Goal: Task Accomplishment & Management: Complete application form

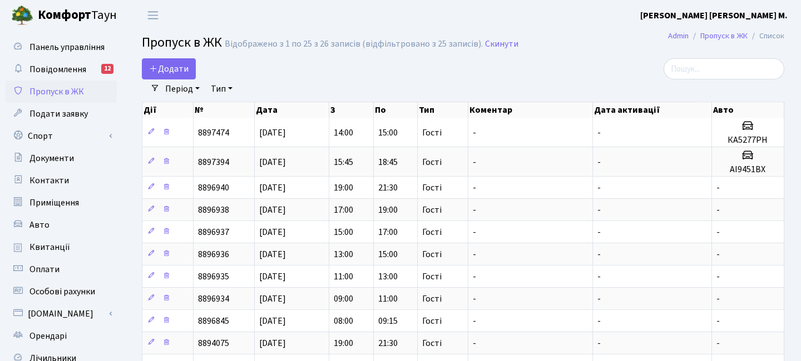
select select "25"
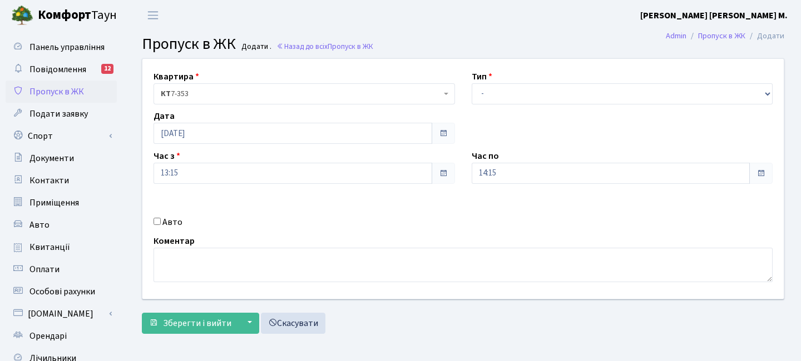
click at [163, 222] on label "Авто" at bounding box center [172, 222] width 20 height 13
click at [161, 222] on input "Авто" at bounding box center [156, 221] width 7 height 7
checkbox input "true"
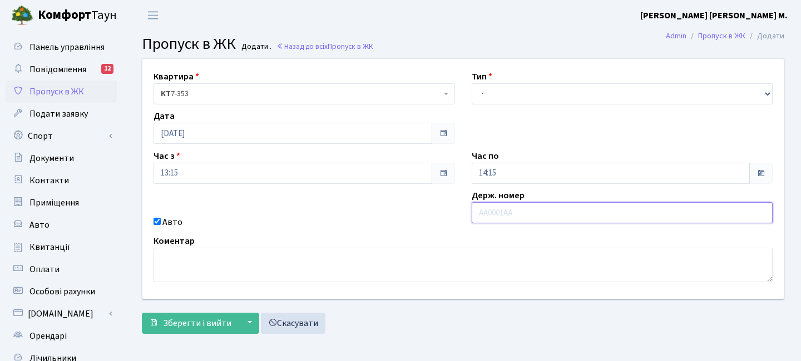
paste input "АА2562YА"
type input "АА2562YА"
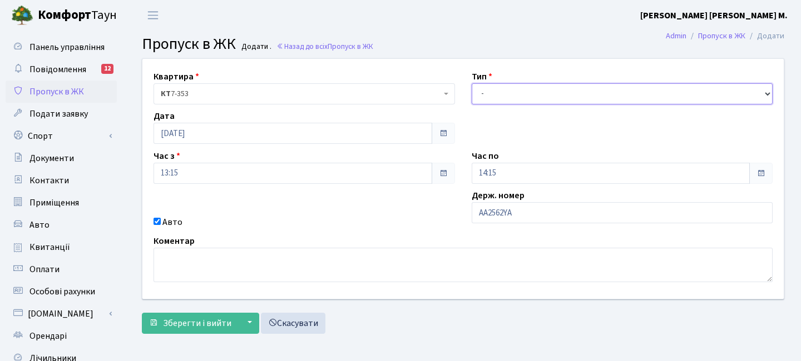
click at [512, 87] on select "- Доставка Таксі Гості Сервіс" at bounding box center [622, 93] width 301 height 21
select select "3"
click at [472, 83] on select "- Доставка Таксі Гості Сервіс" at bounding box center [622, 93] width 301 height 21
click at [328, 202] on div "Квартира <b>КТ</b>&nbsp;&nbsp;&nbsp;&nbsp;7-353 <b>КТ</b>&nbsp;&nbsp;&nbsp;&nbs…" at bounding box center [463, 179] width 658 height 240
click at [503, 171] on input "14:15" at bounding box center [611, 173] width 279 height 21
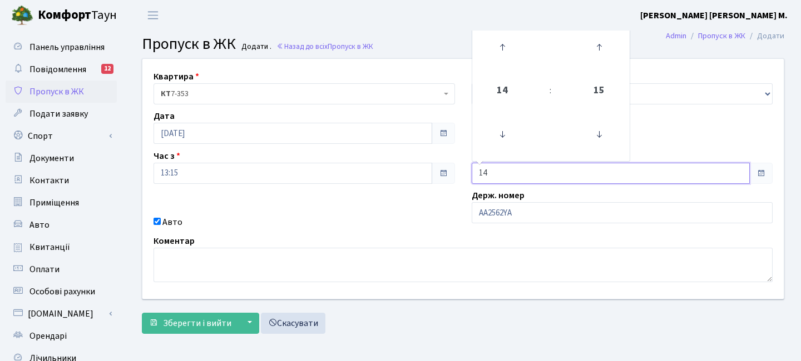
type input "1"
type input "15:00"
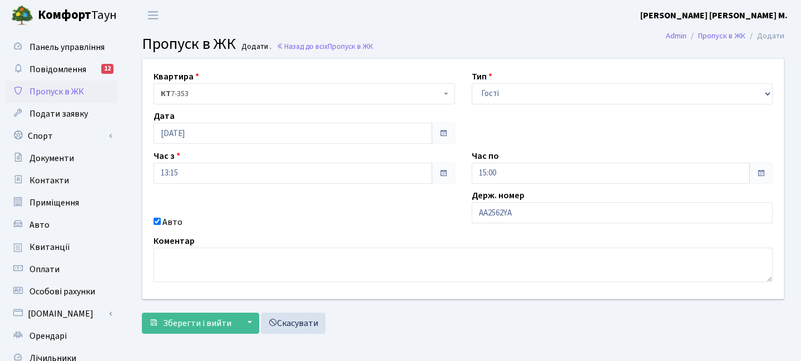
click at [291, 227] on div "Авто" at bounding box center [304, 222] width 318 height 13
click at [217, 324] on span "Зберегти і вийти" at bounding box center [197, 324] width 68 height 12
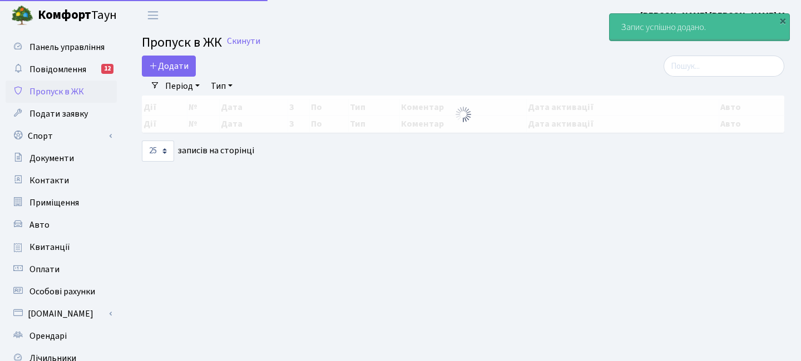
select select "25"
